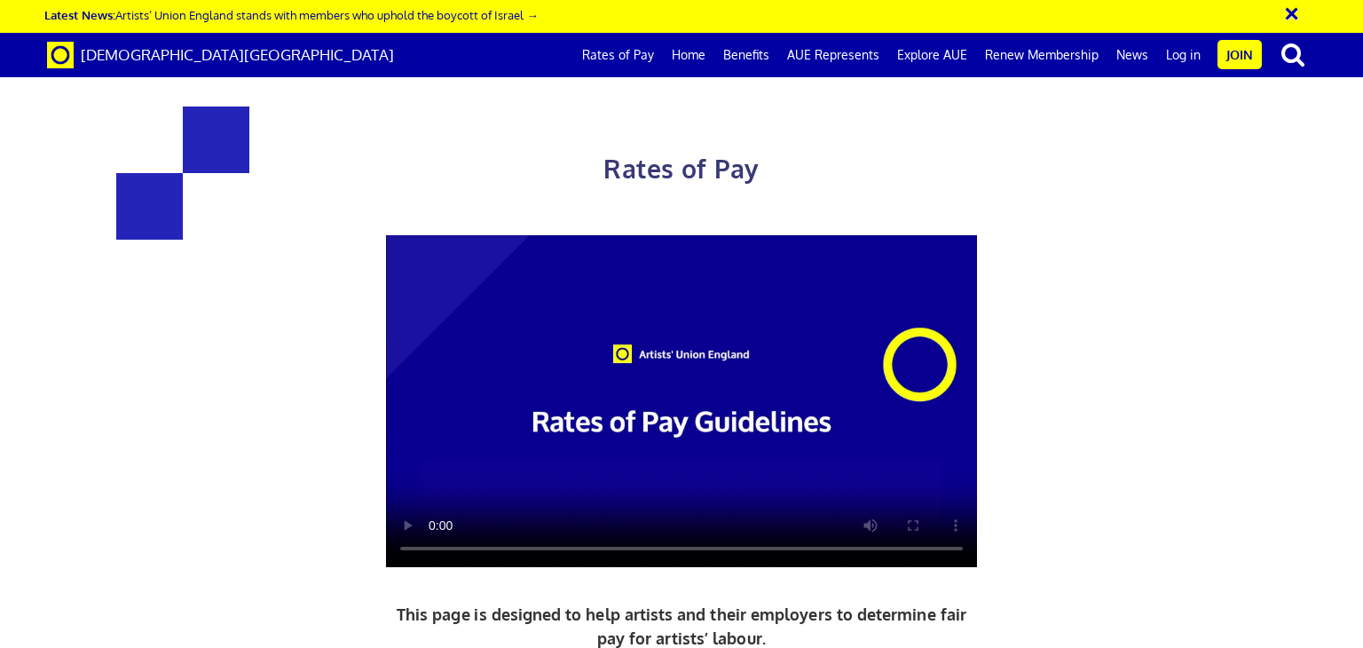
scroll to position [0, 13]
click at [1361, 86] on div "Rates of Pay This page is designed to help artists and their employers to deter…" at bounding box center [682, 469] width 1390 height 902
click at [1274, 192] on div "Rates of Pay This page is designed to help artists and their employers to deter…" at bounding box center [682, 469] width 1390 height 902
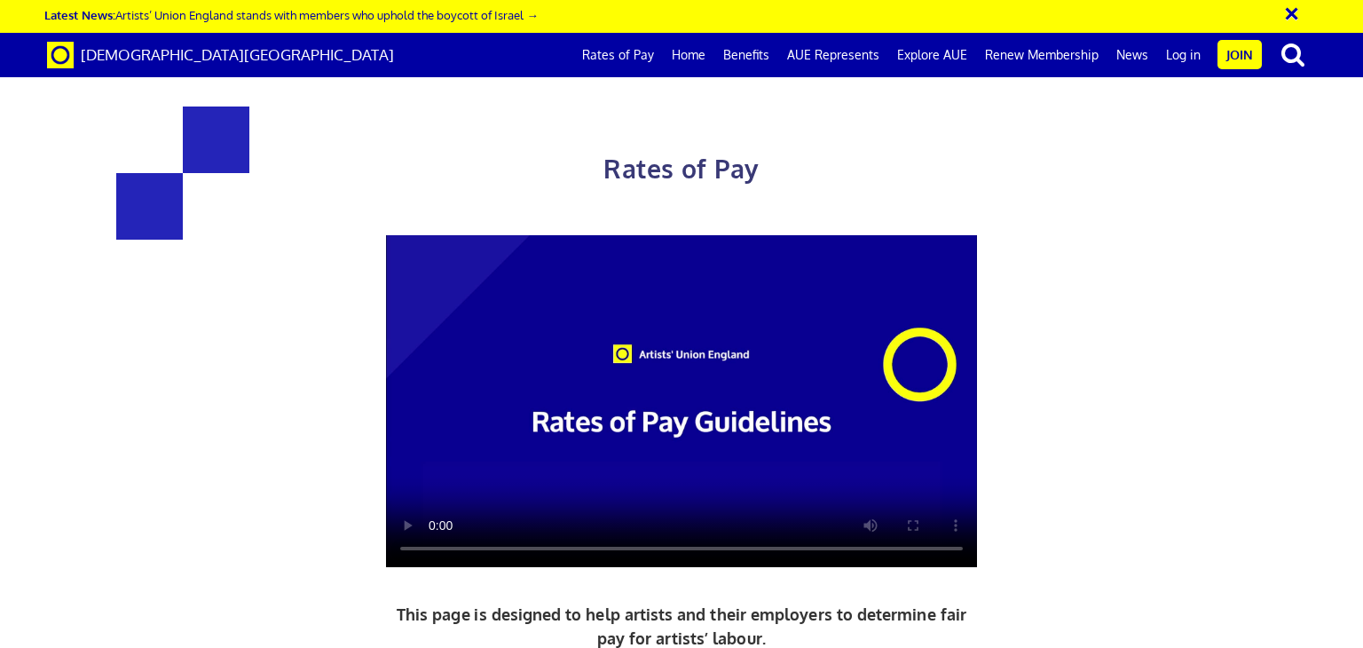
scroll to position [0, 13]
click at [1121, 281] on div at bounding box center [681, 401] width 927 height 333
click at [1203, 272] on div "Rates of Pay This page is designed to help artists and their employers to deter…" at bounding box center [682, 469] width 1390 height 902
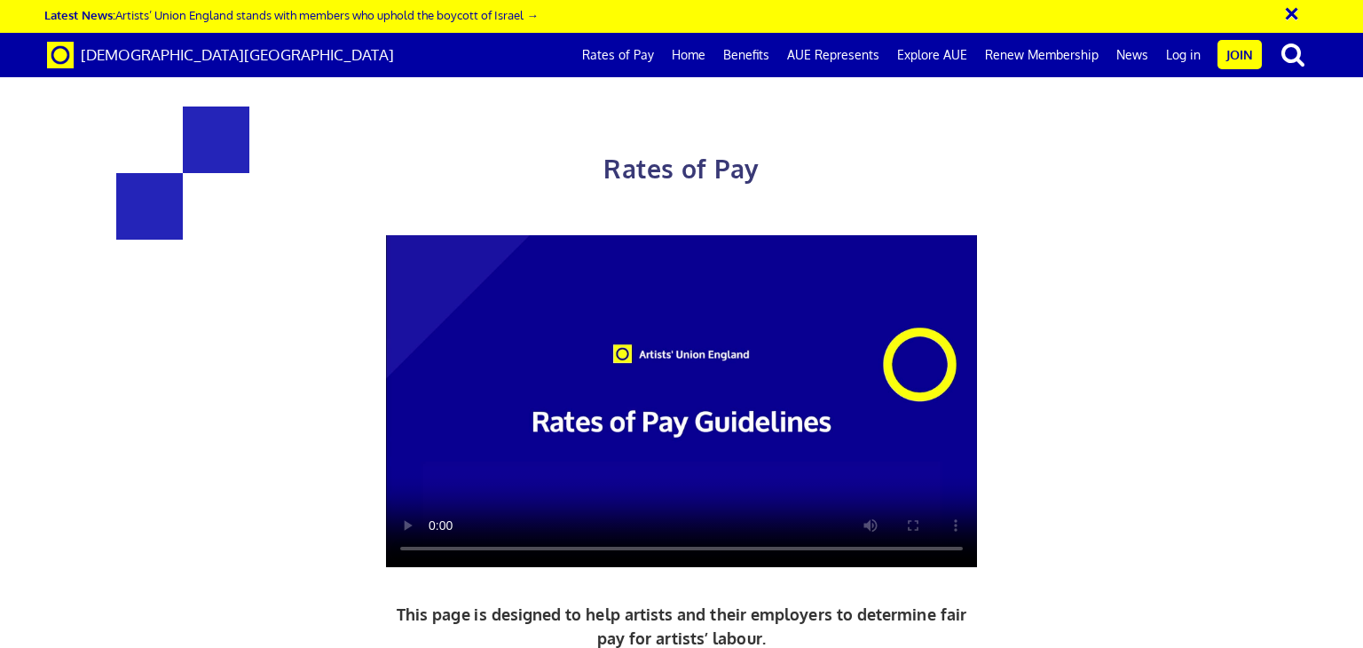
scroll to position [0, 0]
